Goal: Information Seeking & Learning: Find specific fact

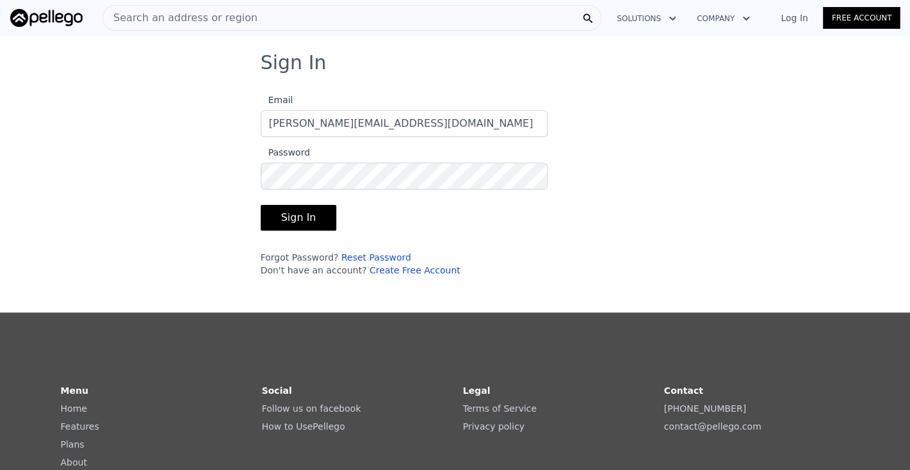
type input "[PERSON_NAME][EMAIL_ADDRESS][DOMAIN_NAME]"
click at [296, 213] on button "Sign In" at bounding box center [299, 218] width 76 height 26
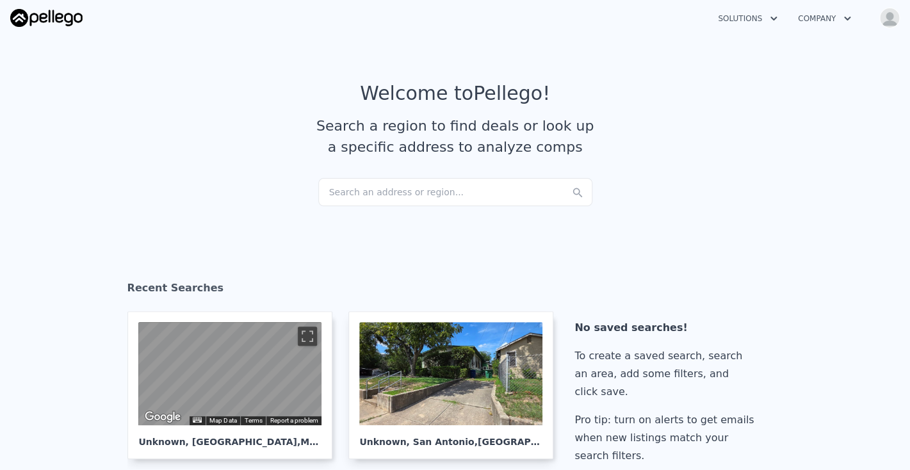
click at [334, 191] on div "Search an address or region..." at bounding box center [455, 192] width 274 height 28
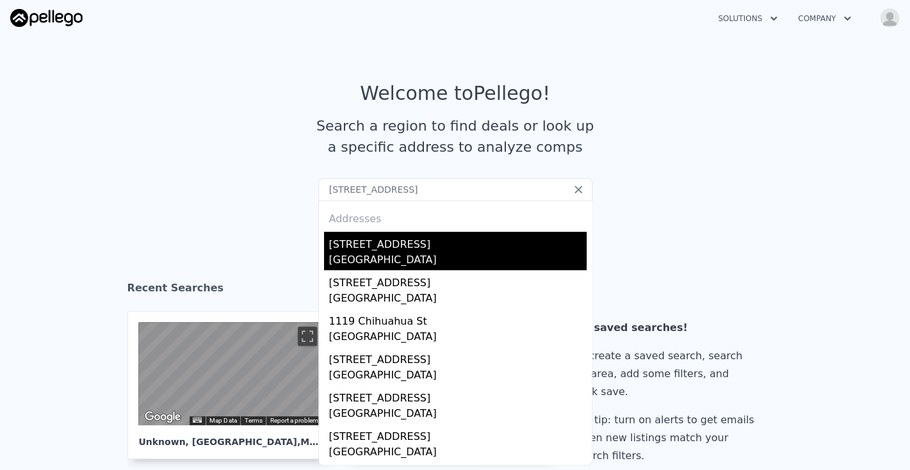
type input "[STREET_ADDRESS]"
click at [368, 256] on div "[GEOGRAPHIC_DATA]" at bounding box center [457, 261] width 257 height 18
